Goal: Task Accomplishment & Management: Manage account settings

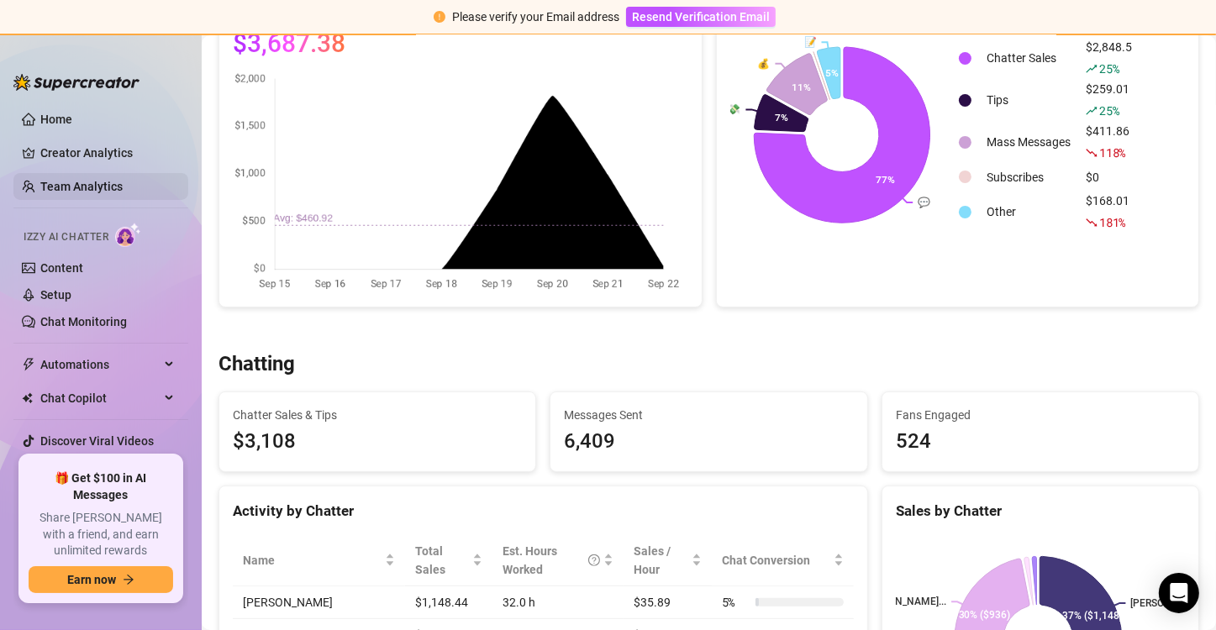
click at [69, 180] on link "Team Analytics" at bounding box center [81, 186] width 82 height 13
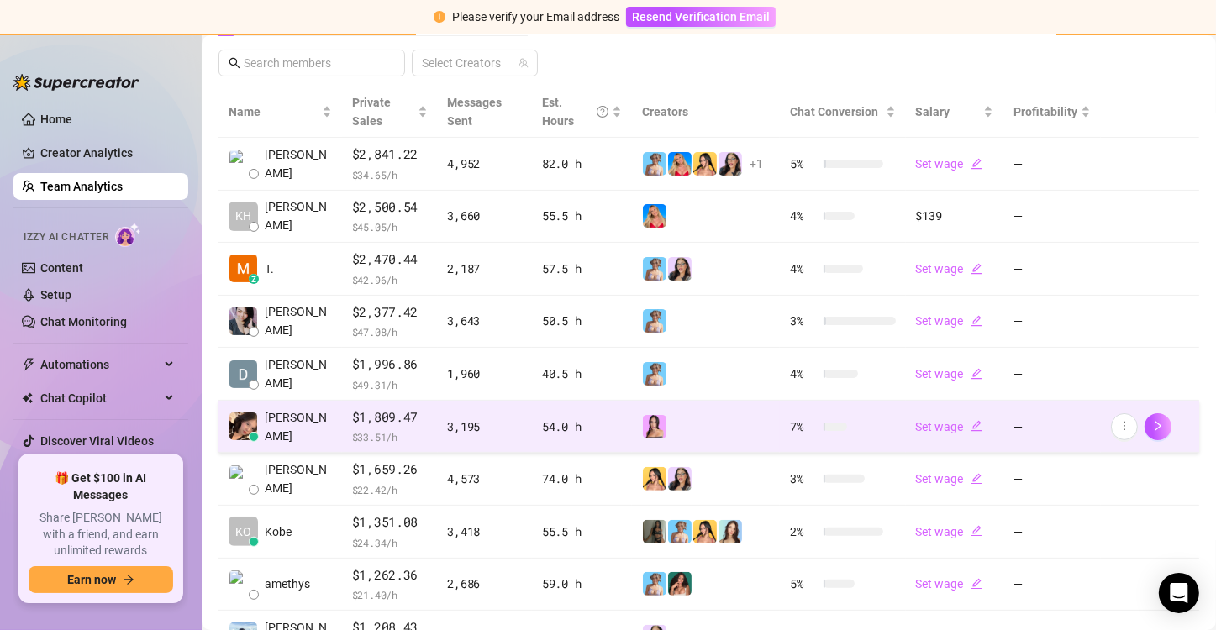
scroll to position [477, 0]
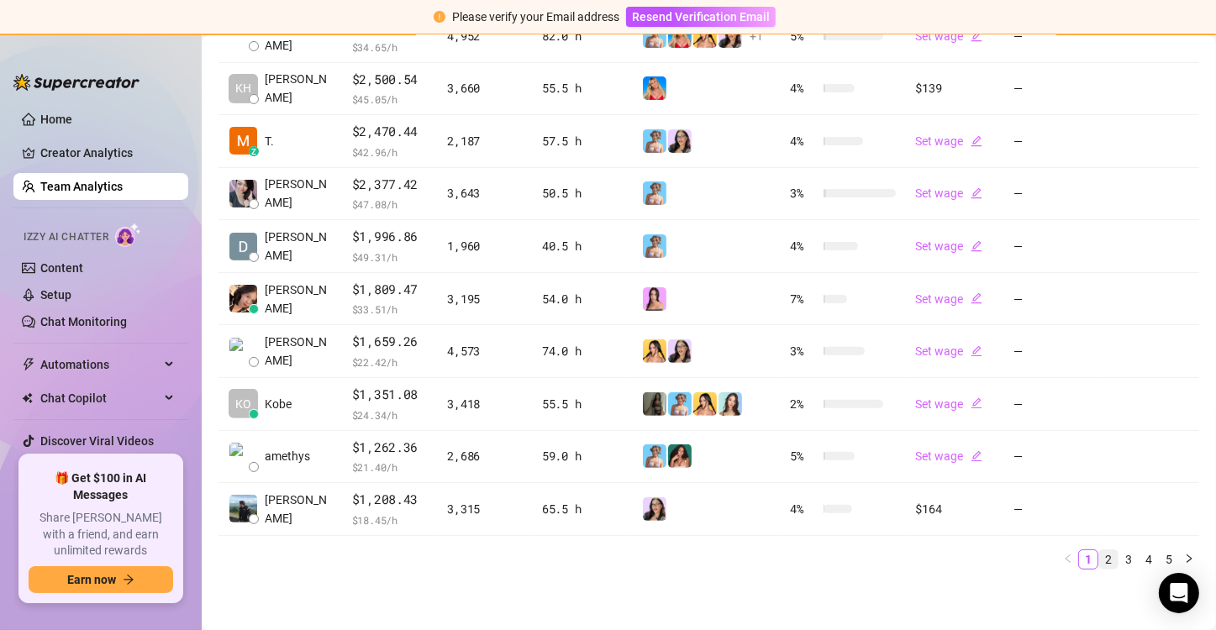
click at [1100, 551] on link "2" at bounding box center [1109, 560] width 18 height 18
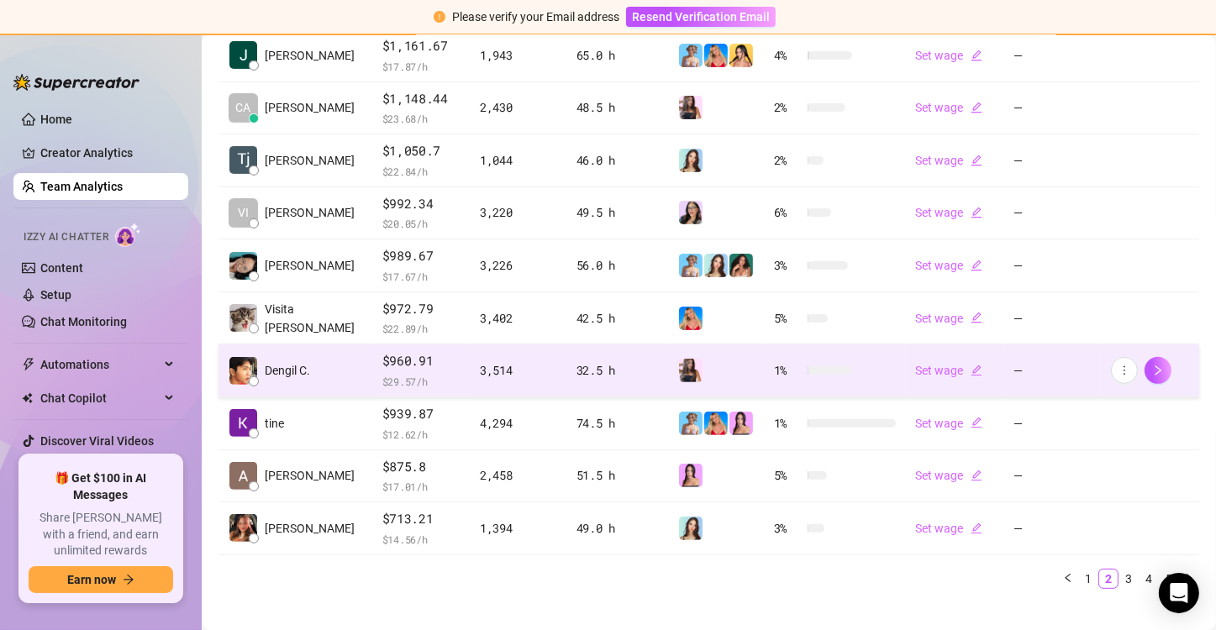
scroll to position [459, 0]
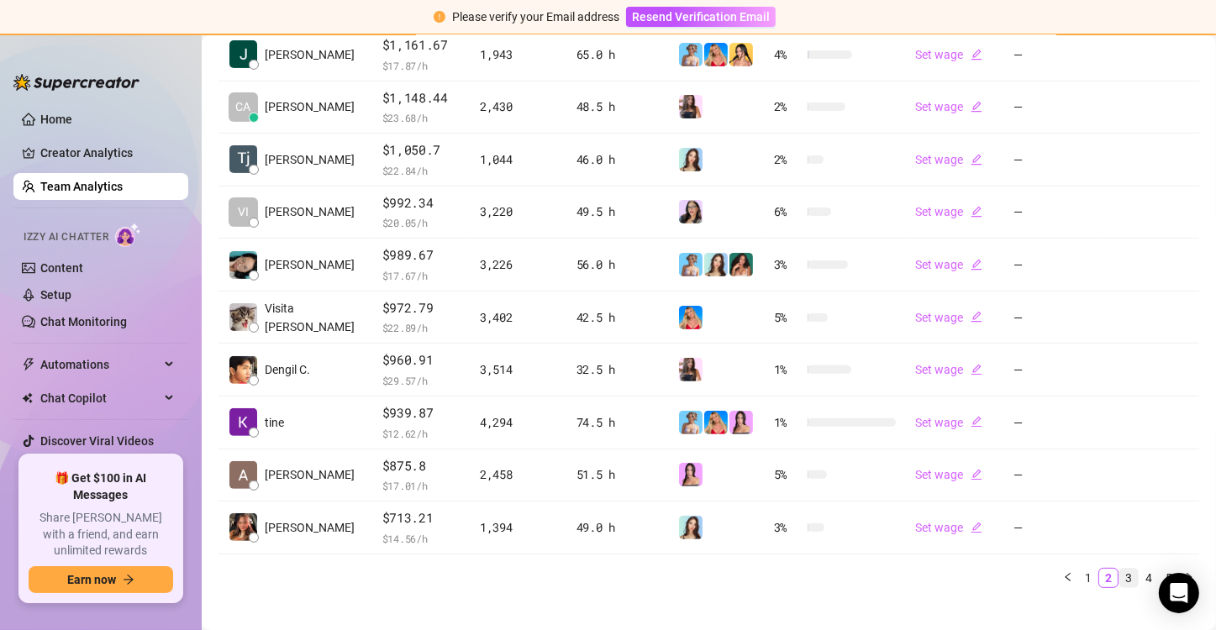
click at [1121, 569] on link "3" at bounding box center [1129, 578] width 18 height 18
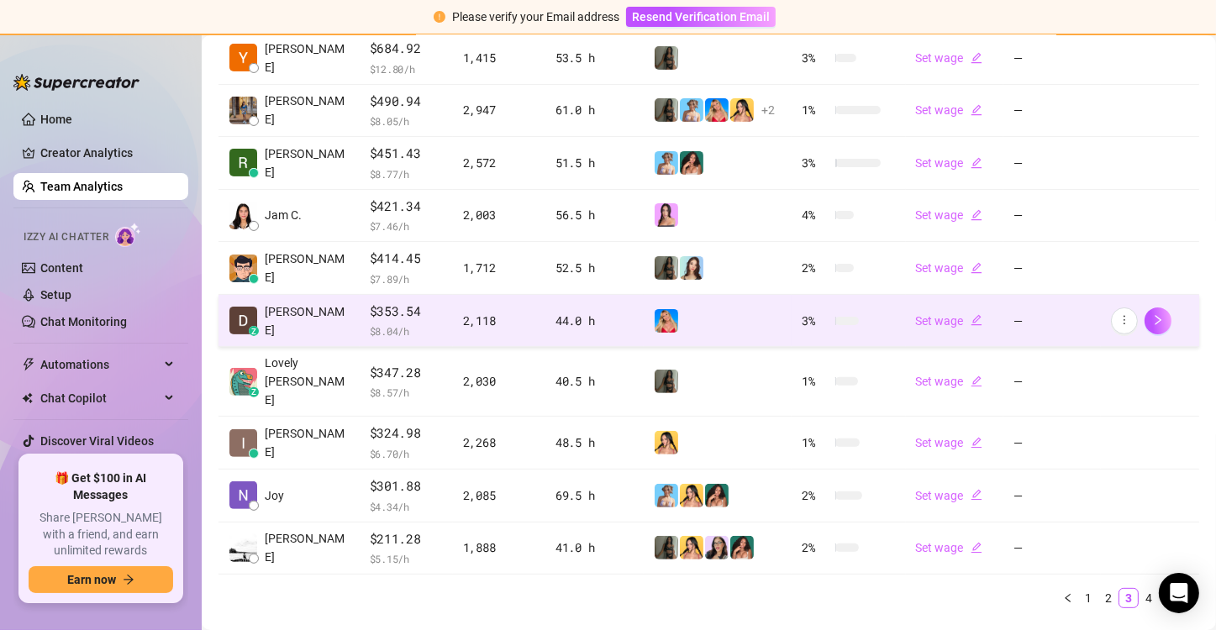
scroll to position [477, 0]
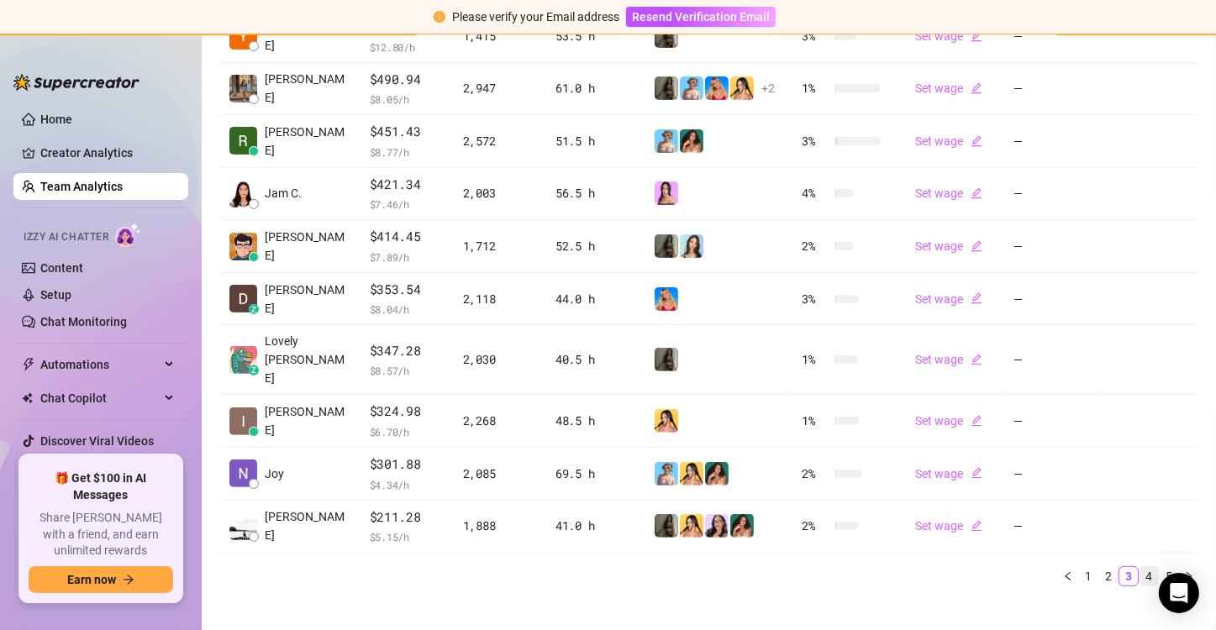
click at [1140, 567] on link "4" at bounding box center [1149, 576] width 18 height 18
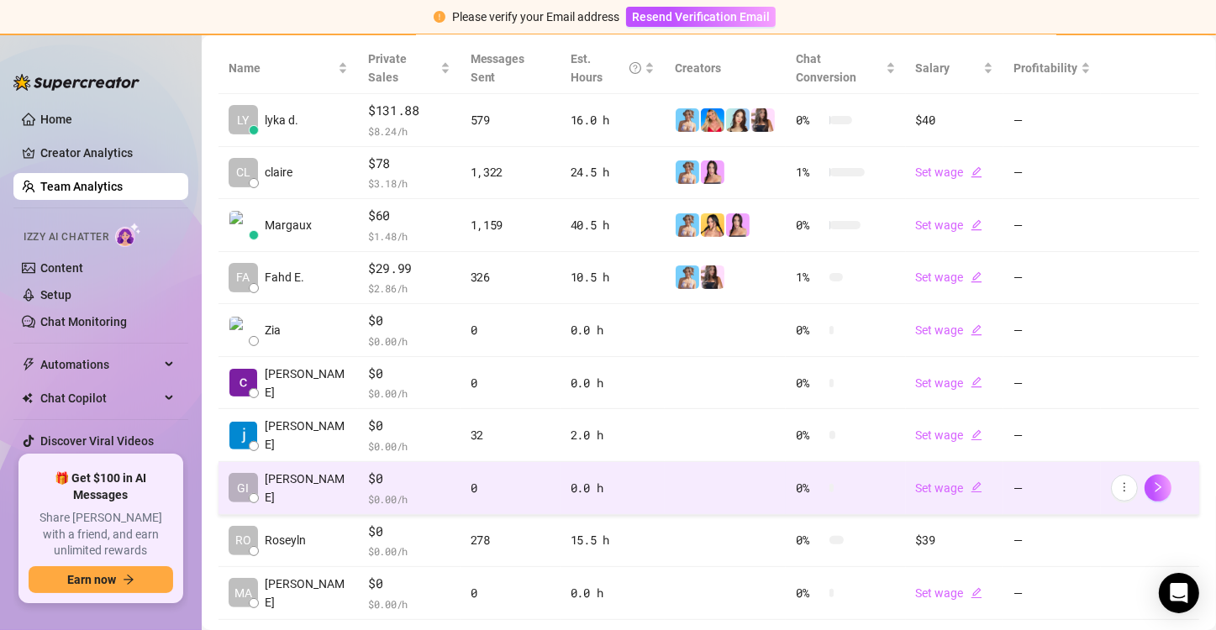
scroll to position [385, 0]
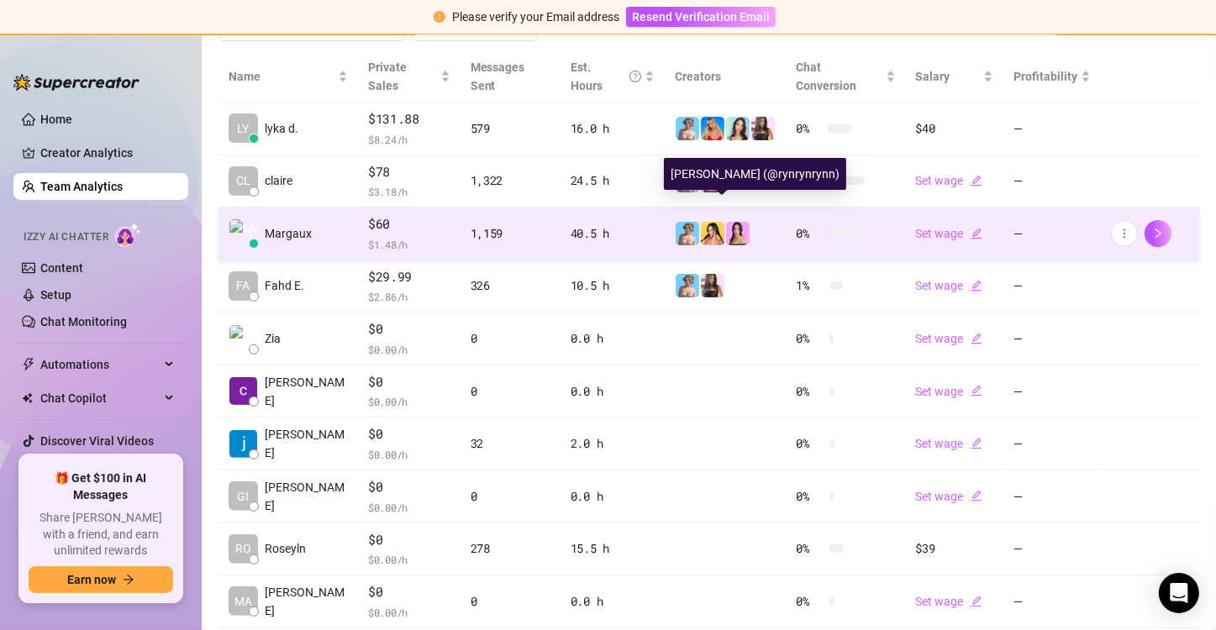
click at [726, 222] on img at bounding box center [738, 234] width 24 height 24
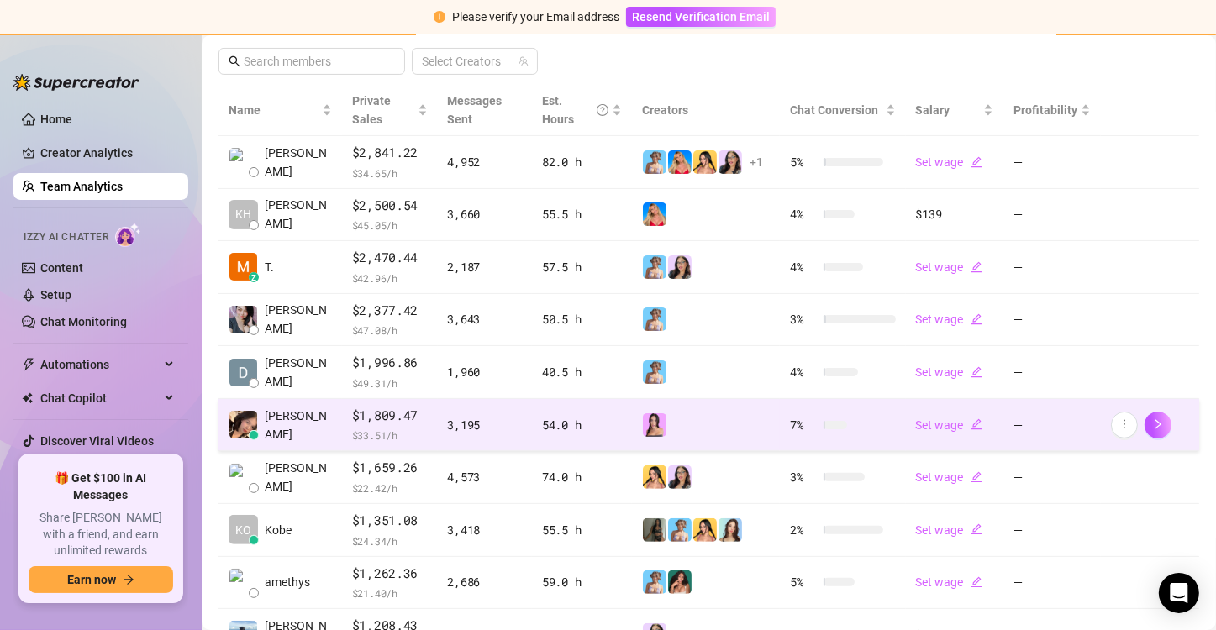
scroll to position [477, 0]
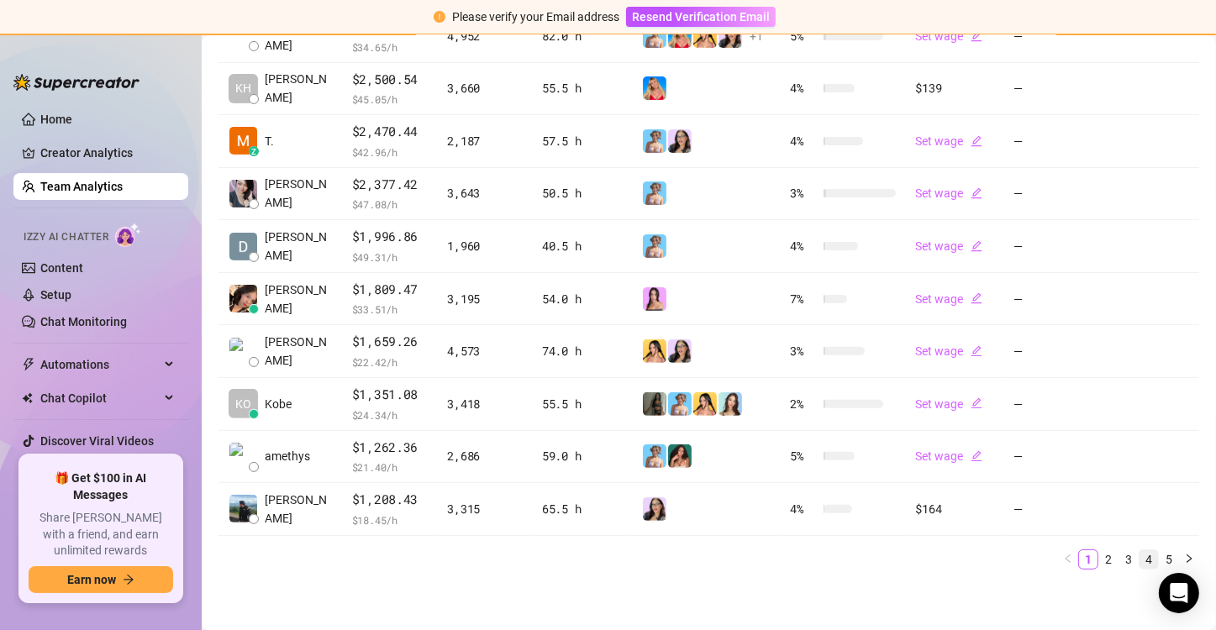
click at [1140, 554] on link "4" at bounding box center [1149, 560] width 18 height 18
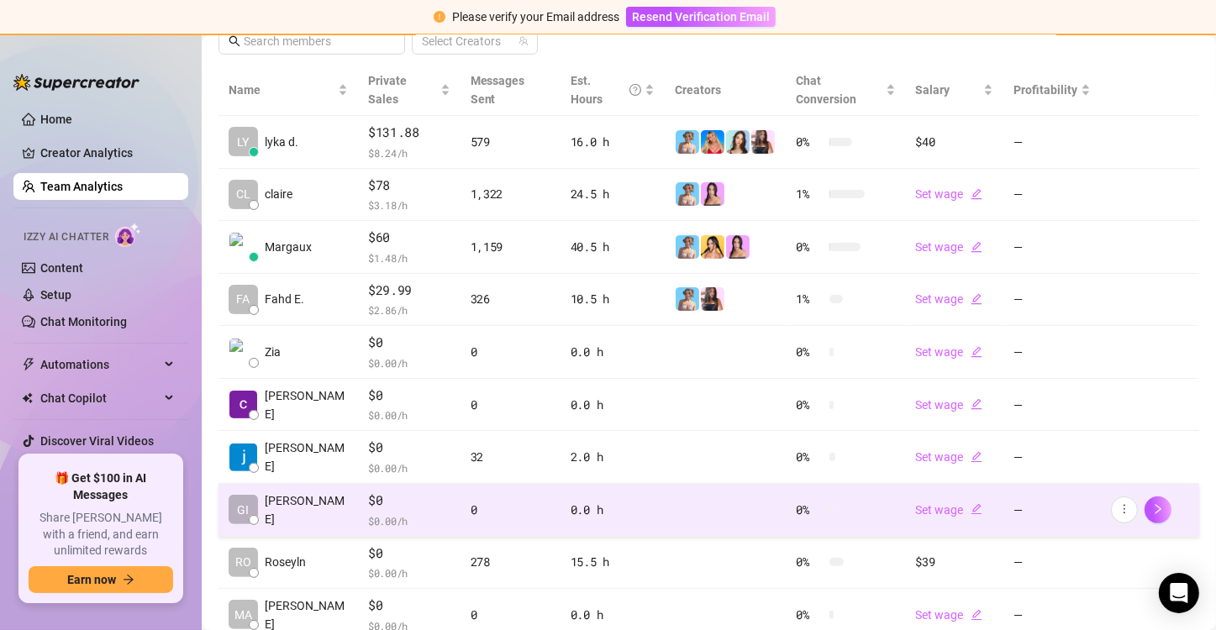
scroll to position [371, 0]
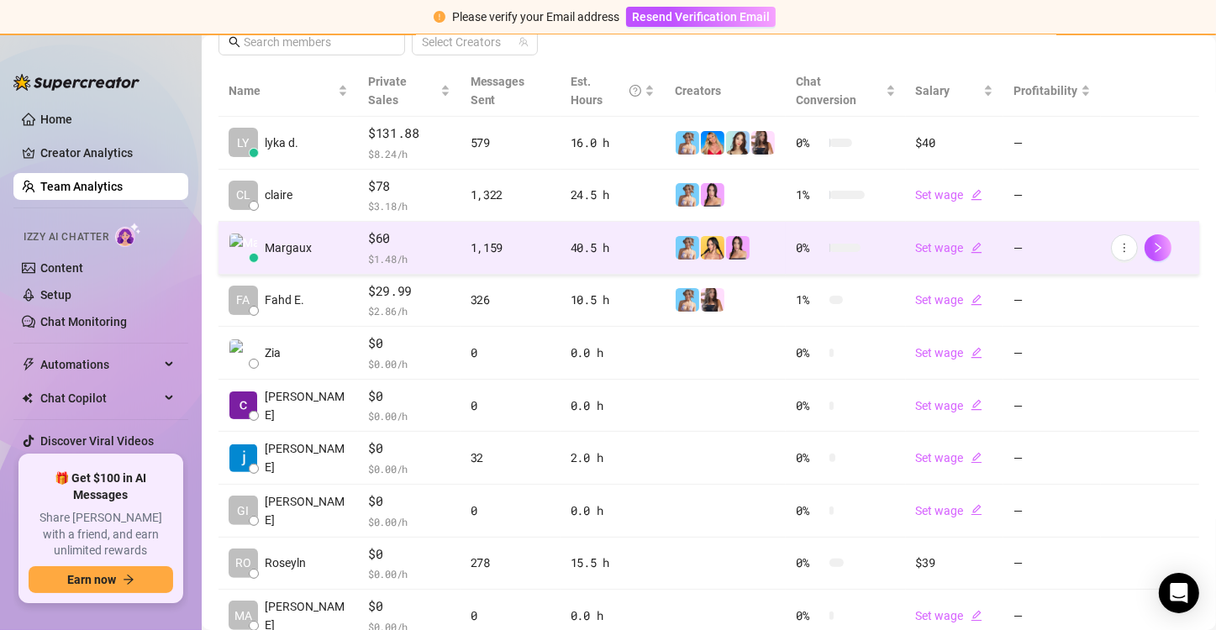
drag, startPoint x: 720, startPoint y: 232, endPoint x: 1103, endPoint y: 239, distance: 383.4
click at [1103, 239] on td at bounding box center [1150, 248] width 98 height 53
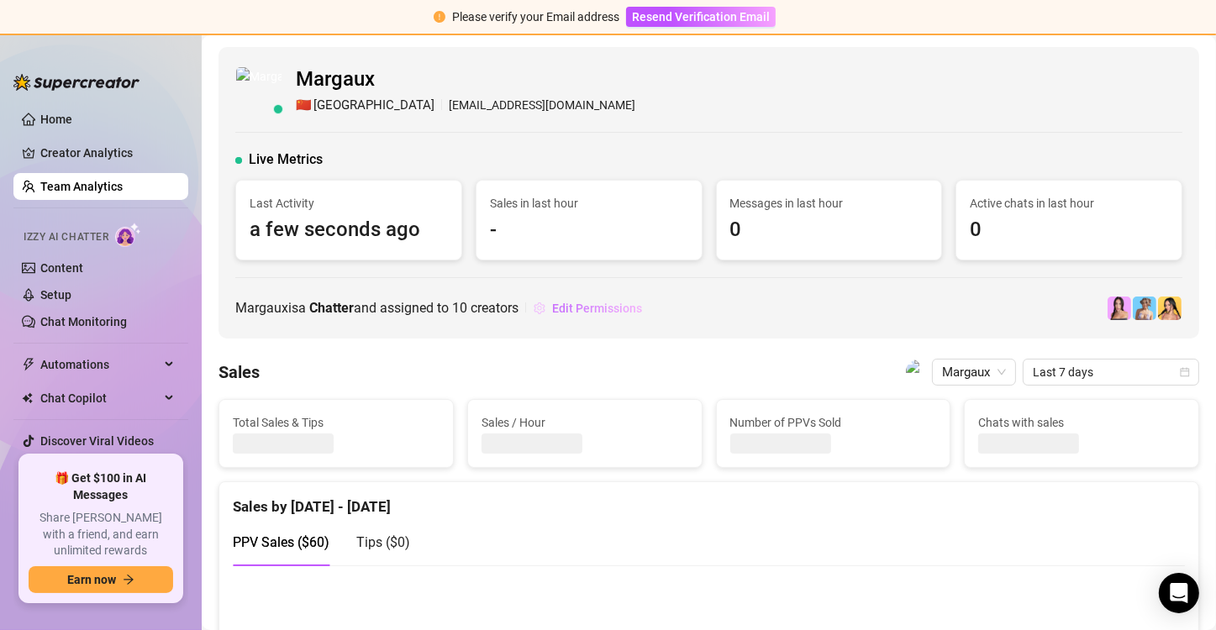
click at [598, 314] on span "Edit Permissions" at bounding box center [597, 308] width 90 height 13
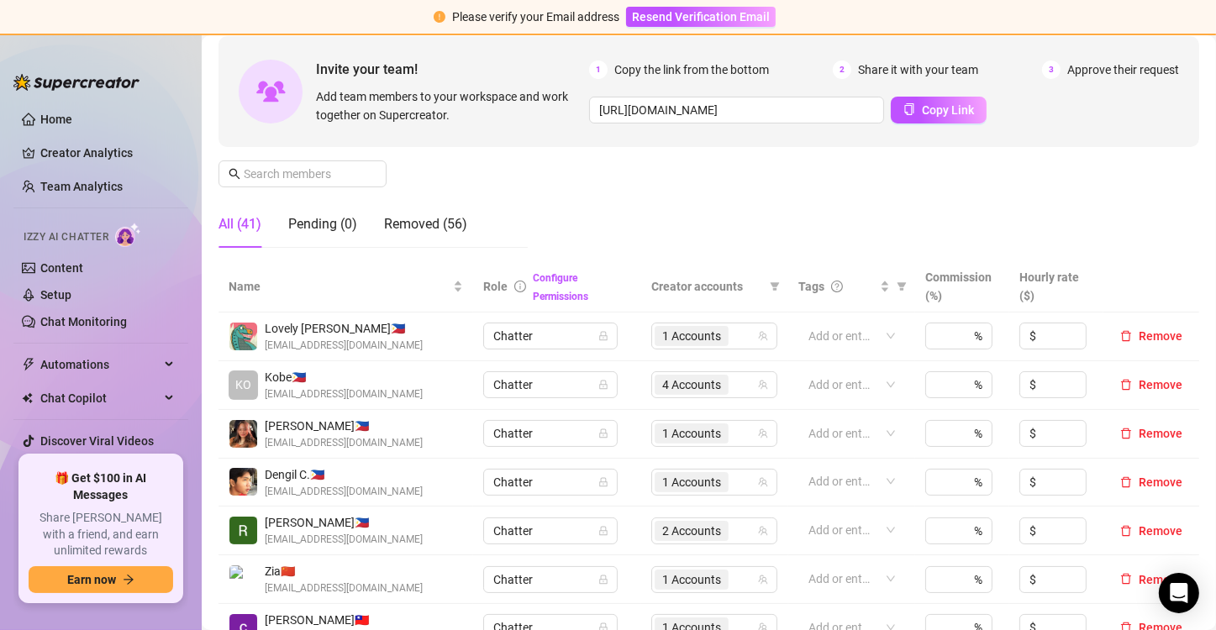
scroll to position [150, 0]
click at [351, 167] on input "text" at bounding box center [303, 175] width 119 height 18
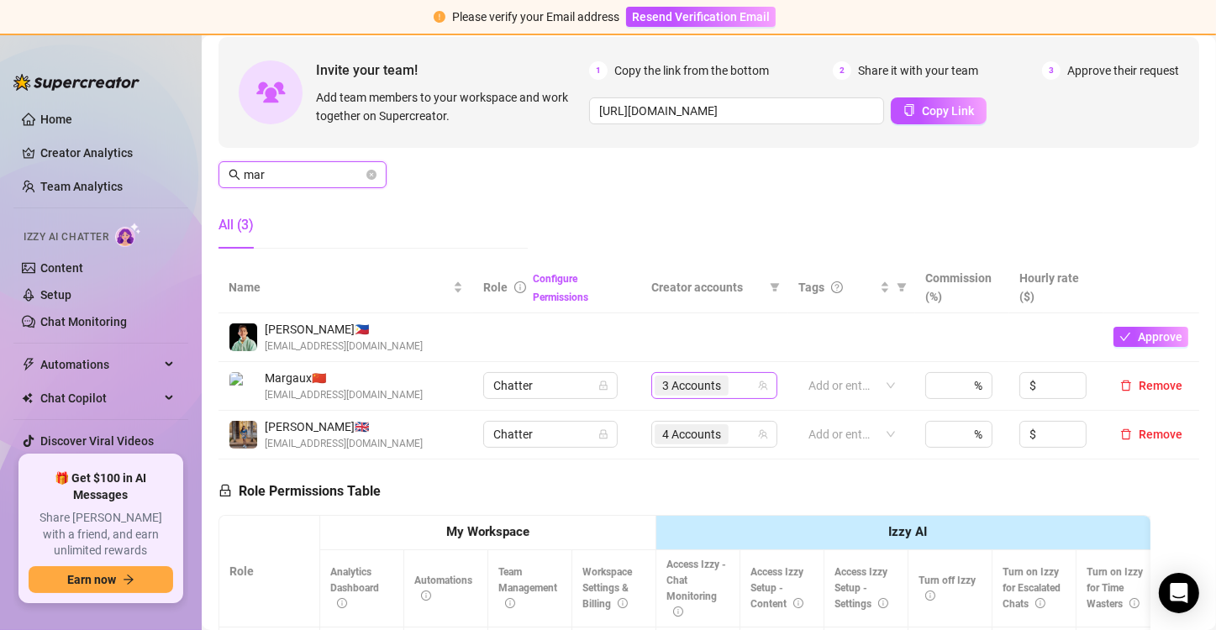
click at [762, 388] on div "3 Accounts" at bounding box center [714, 385] width 126 height 27
type input "mar"
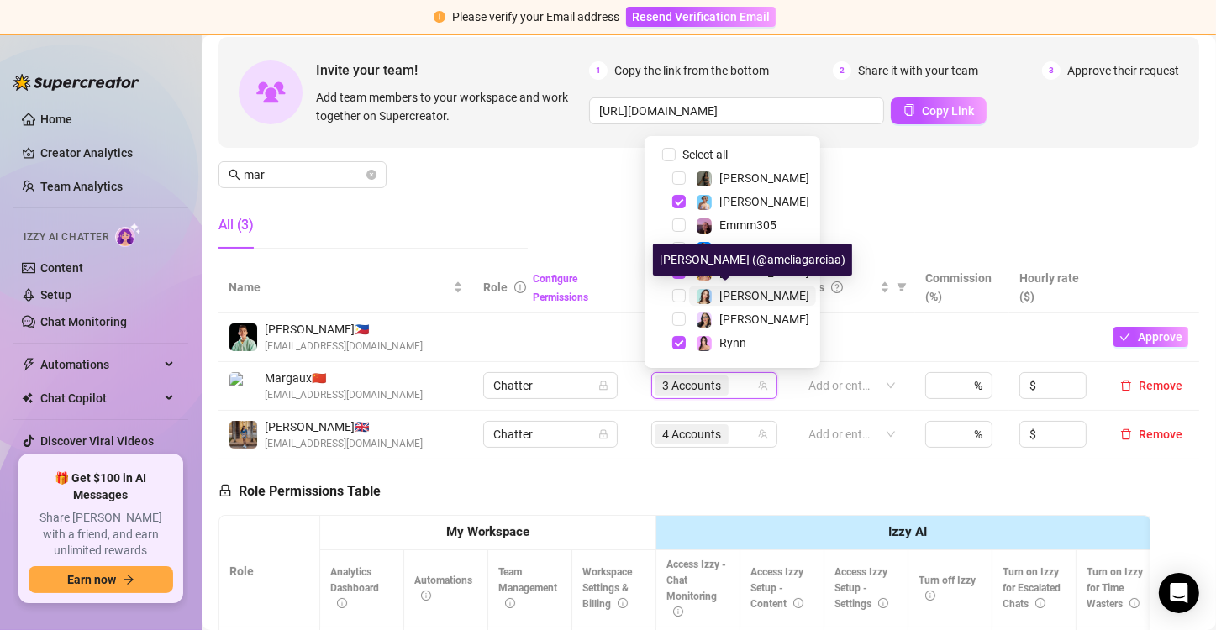
scroll to position [44, 0]
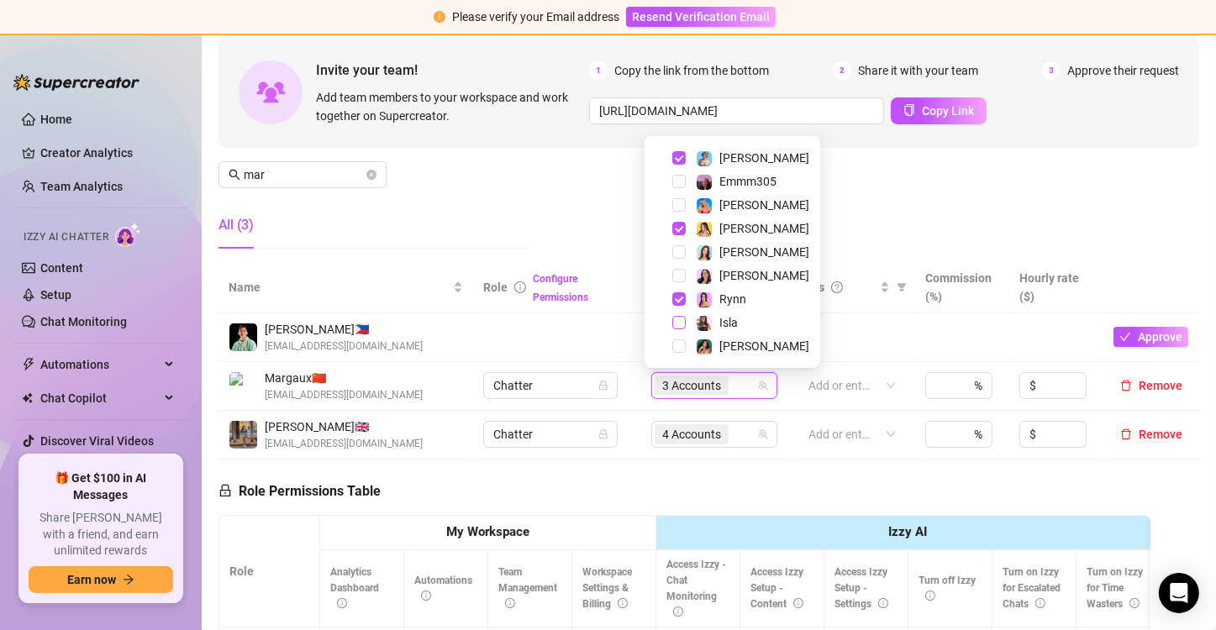
click at [680, 325] on span "Select tree node" at bounding box center [678, 322] width 13 height 13
click at [773, 398] on td "4 Accounts" at bounding box center [714, 386] width 147 height 49
